Goal: Task Accomplishment & Management: Manage account settings

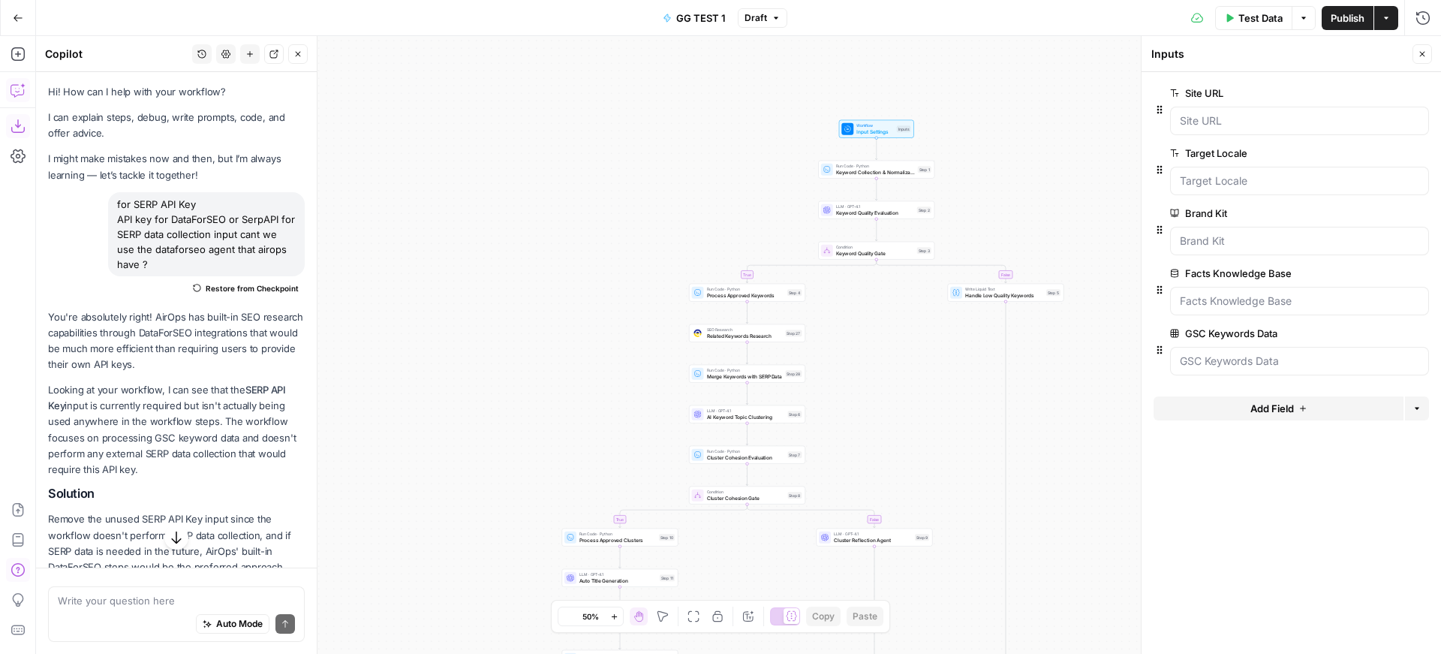
scroll to position [852, 0]
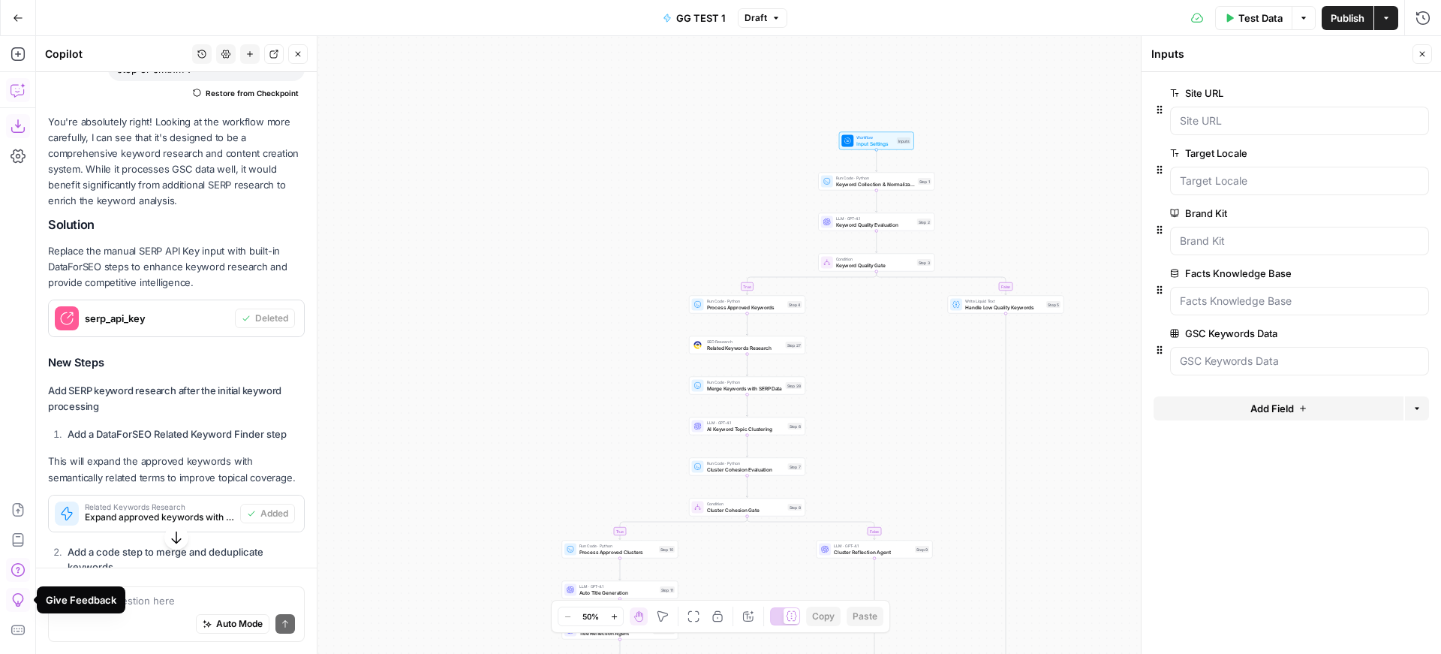
click at [20, 24] on button "Go Back" at bounding box center [18, 18] width 27 height 27
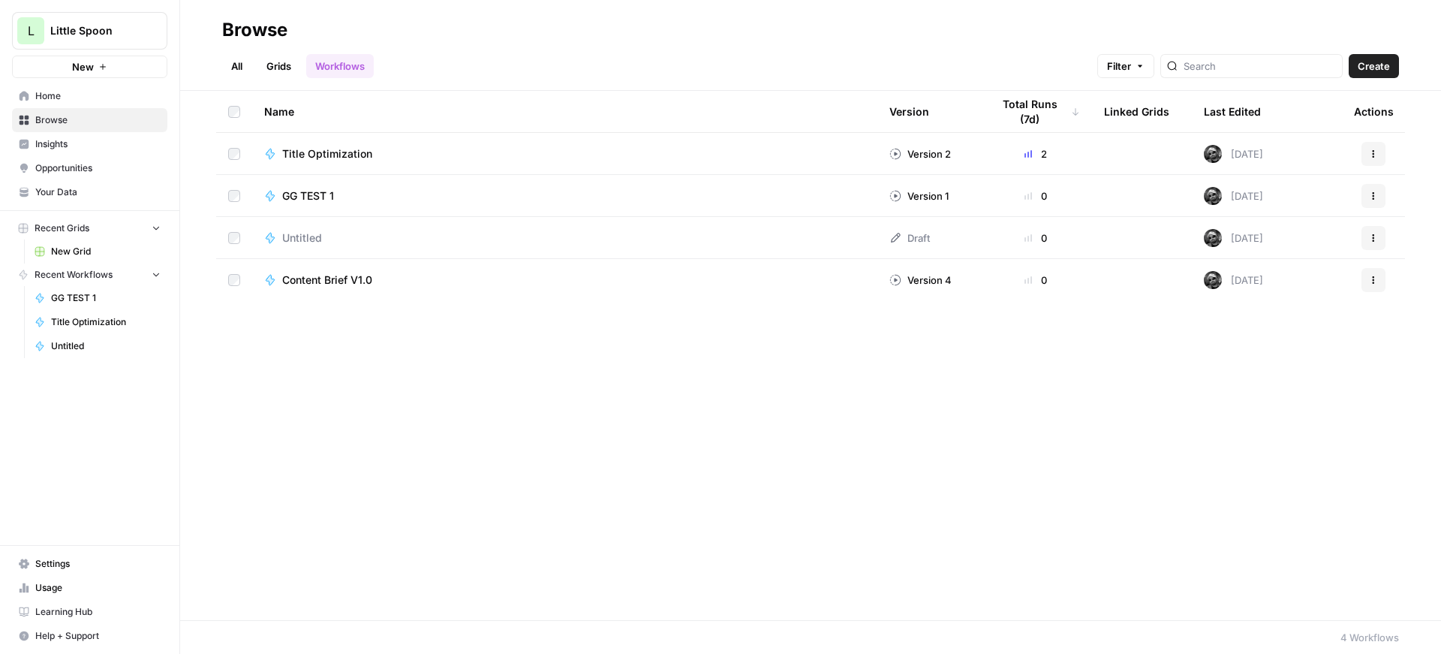
click at [71, 588] on span "Usage" at bounding box center [97, 588] width 125 height 14
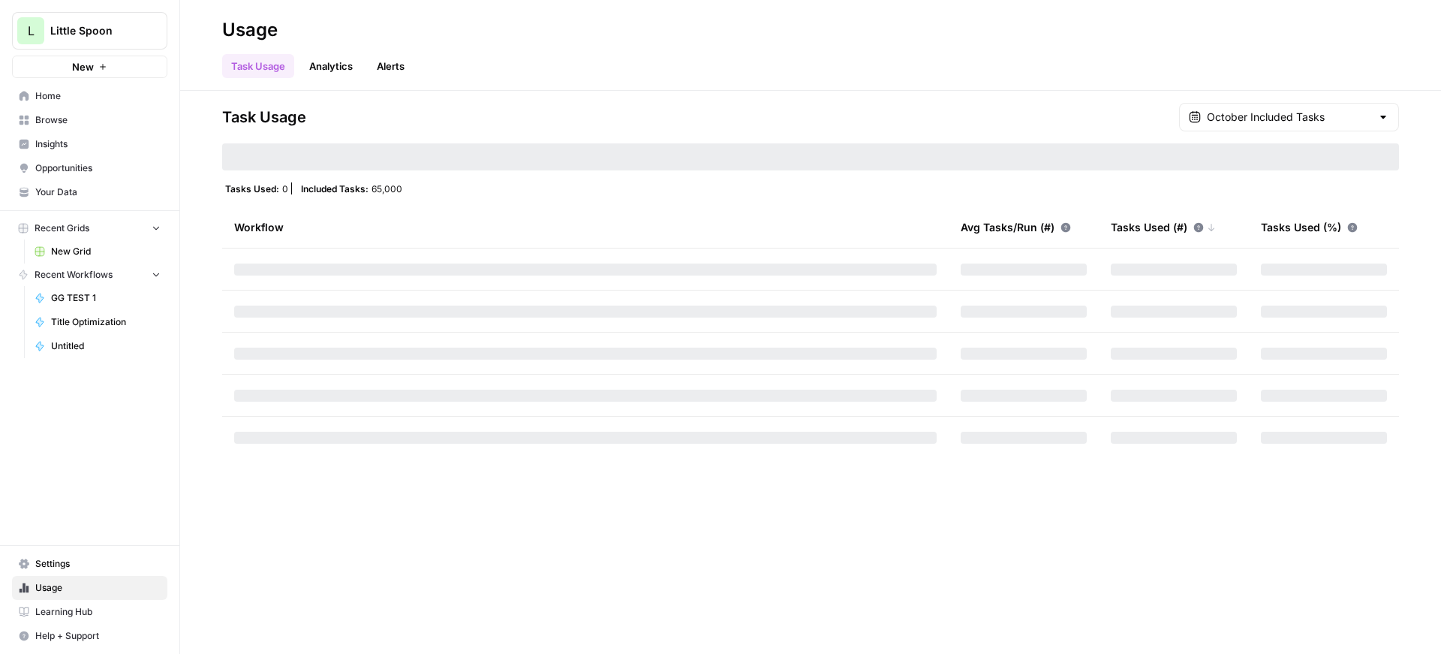
click at [72, 571] on link "Settings" at bounding box center [89, 564] width 155 height 24
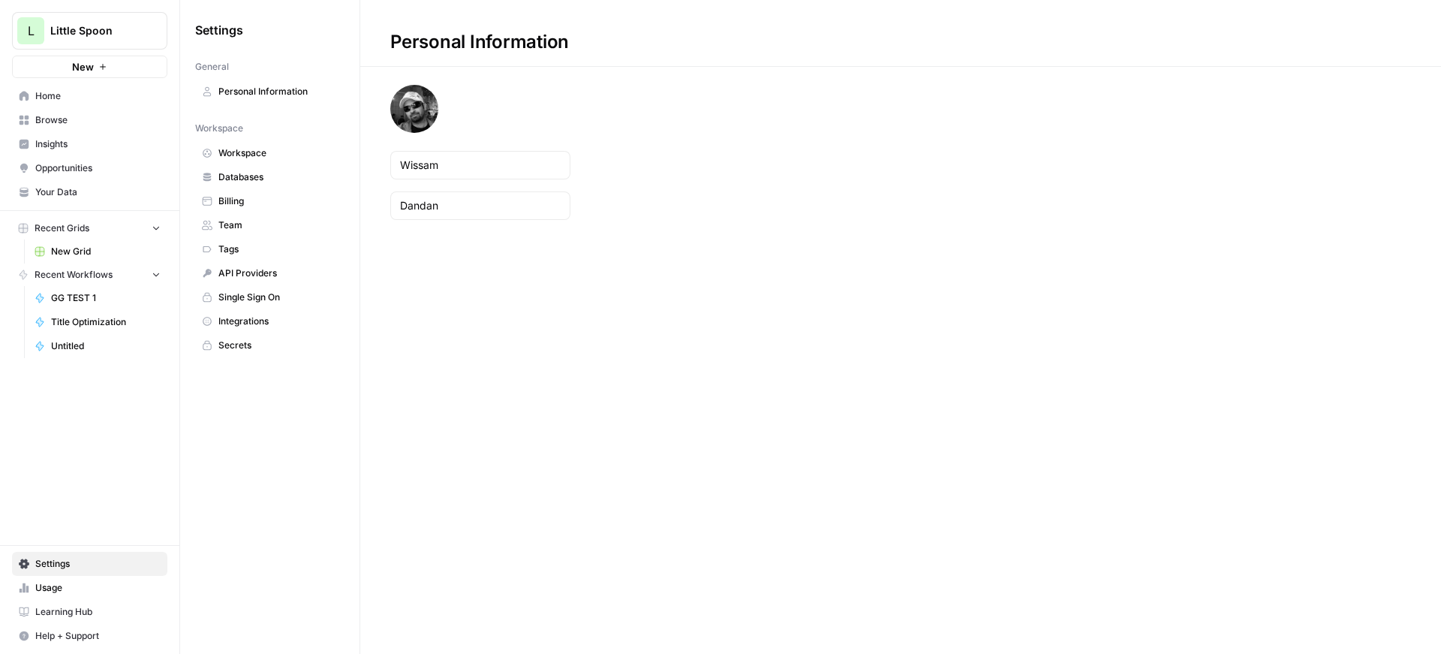
click at [248, 318] on span "Integrations" at bounding box center [277, 321] width 119 height 14
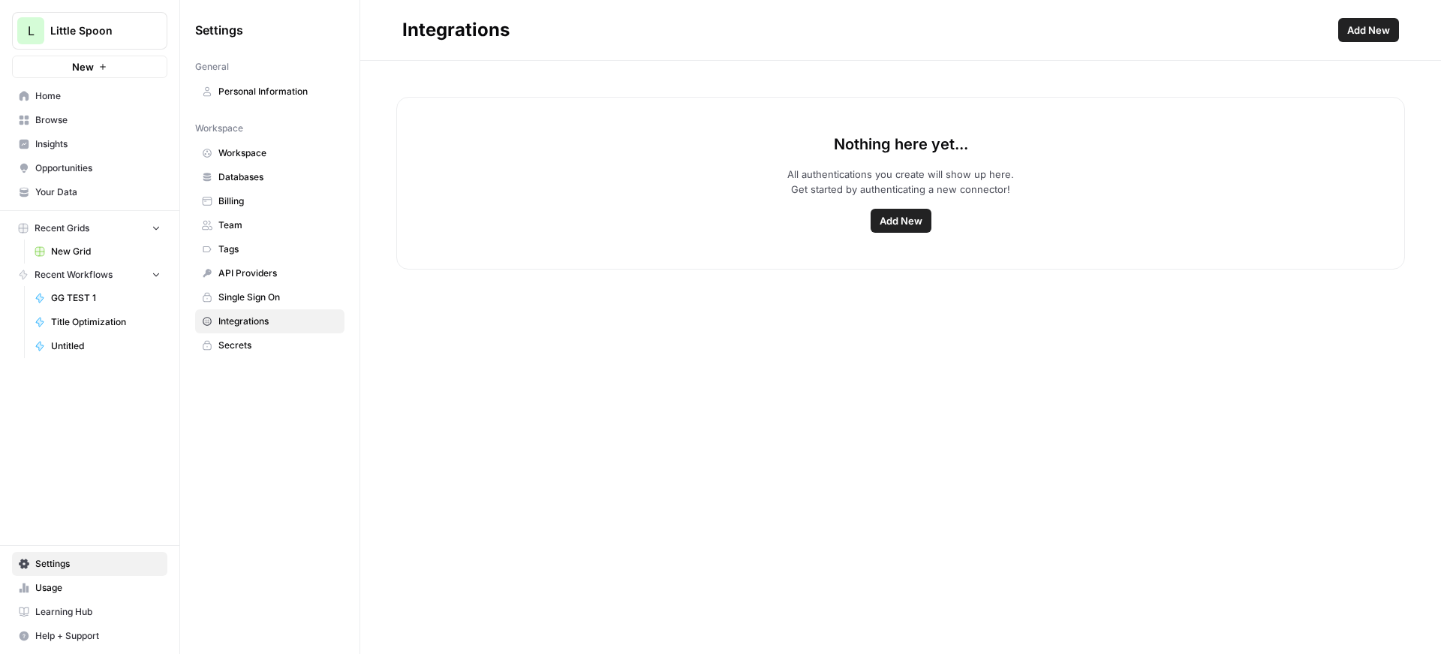
click at [912, 211] on button "Add New" at bounding box center [900, 221] width 61 height 24
